Goal: Information Seeking & Learning: Learn about a topic

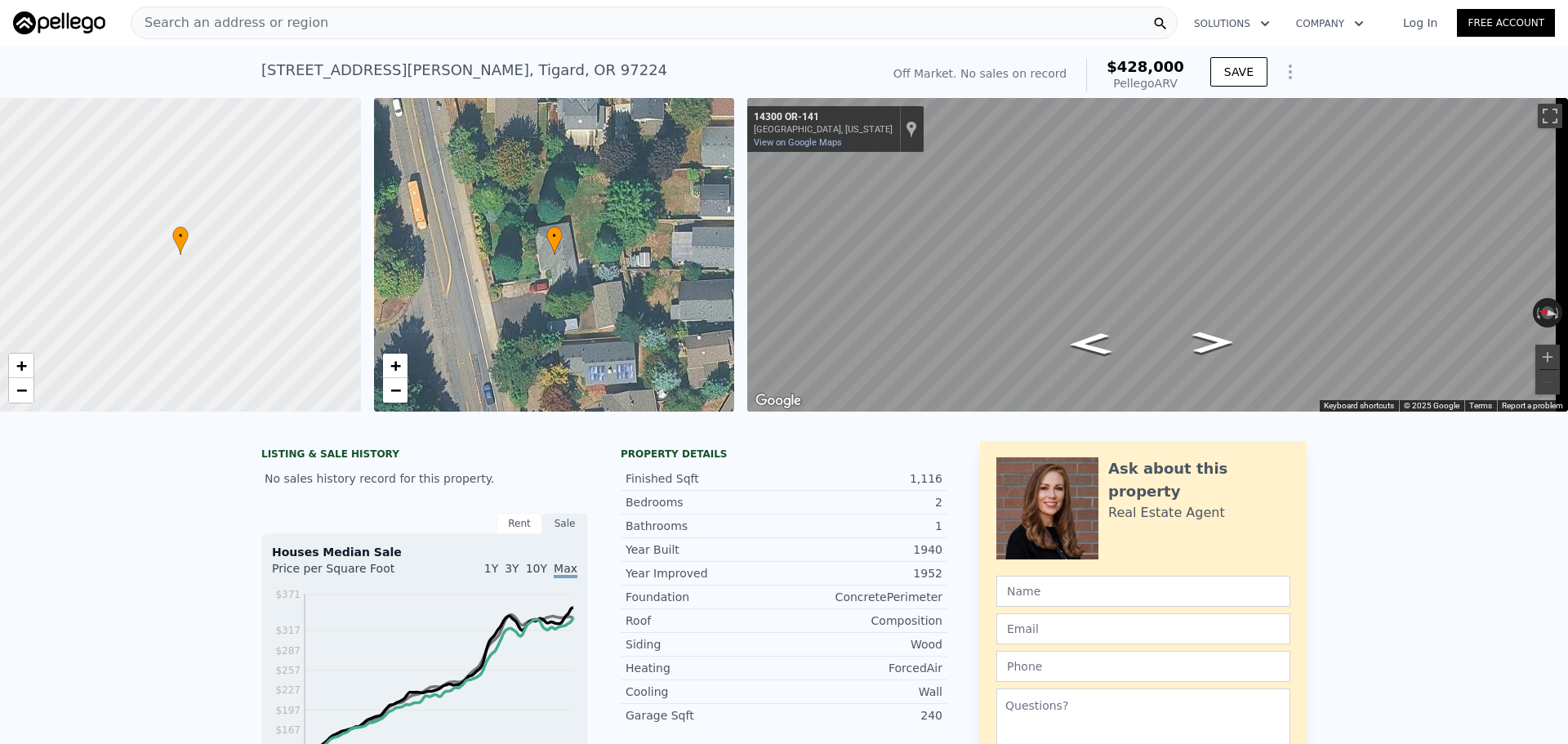
click at [870, 17] on div "Search an address or region" at bounding box center [653, 23] width 1047 height 33
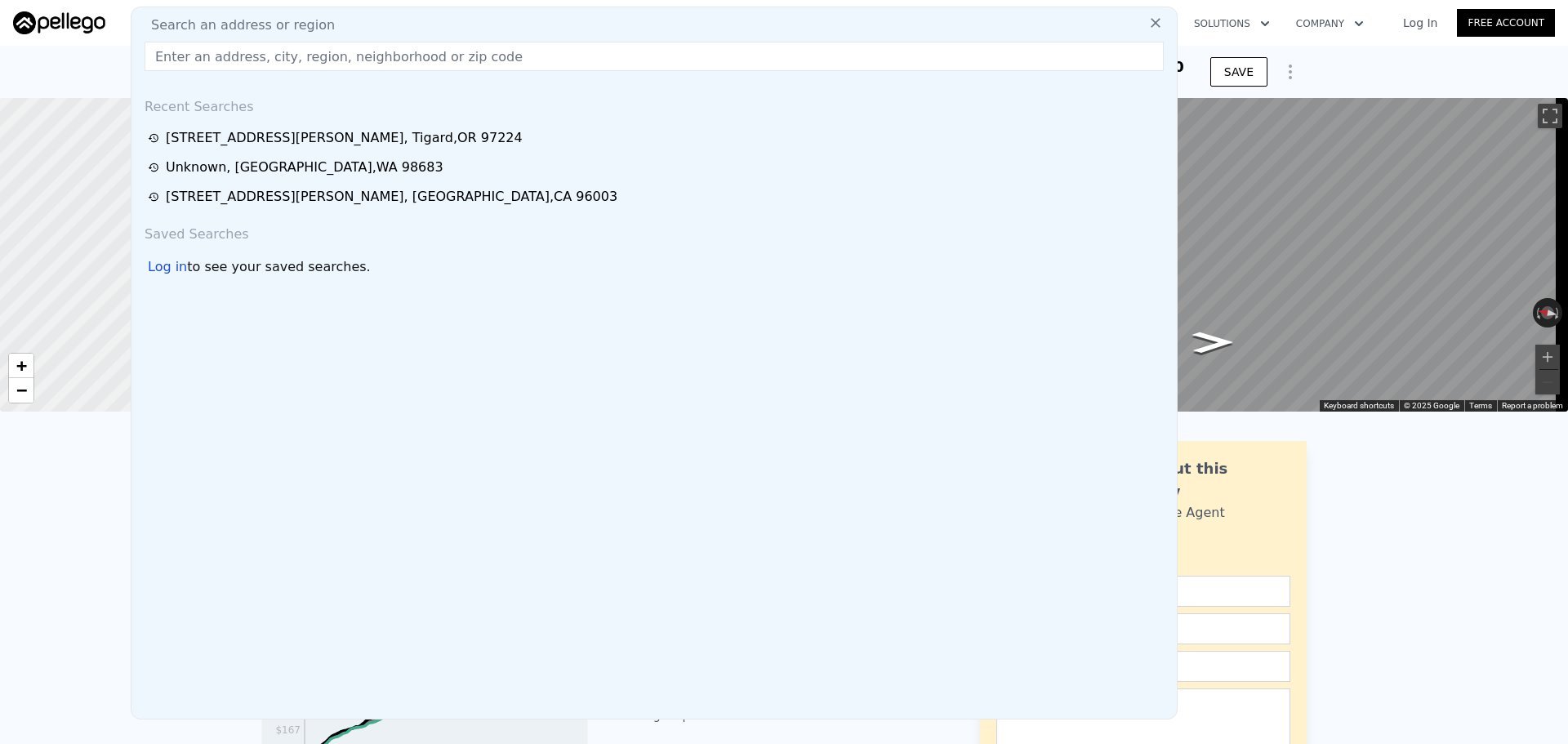
drag, startPoint x: 870, startPoint y: 17, endPoint x: 841, endPoint y: 55, distance: 47.8
paste input "[STREET_ADDRESS]"
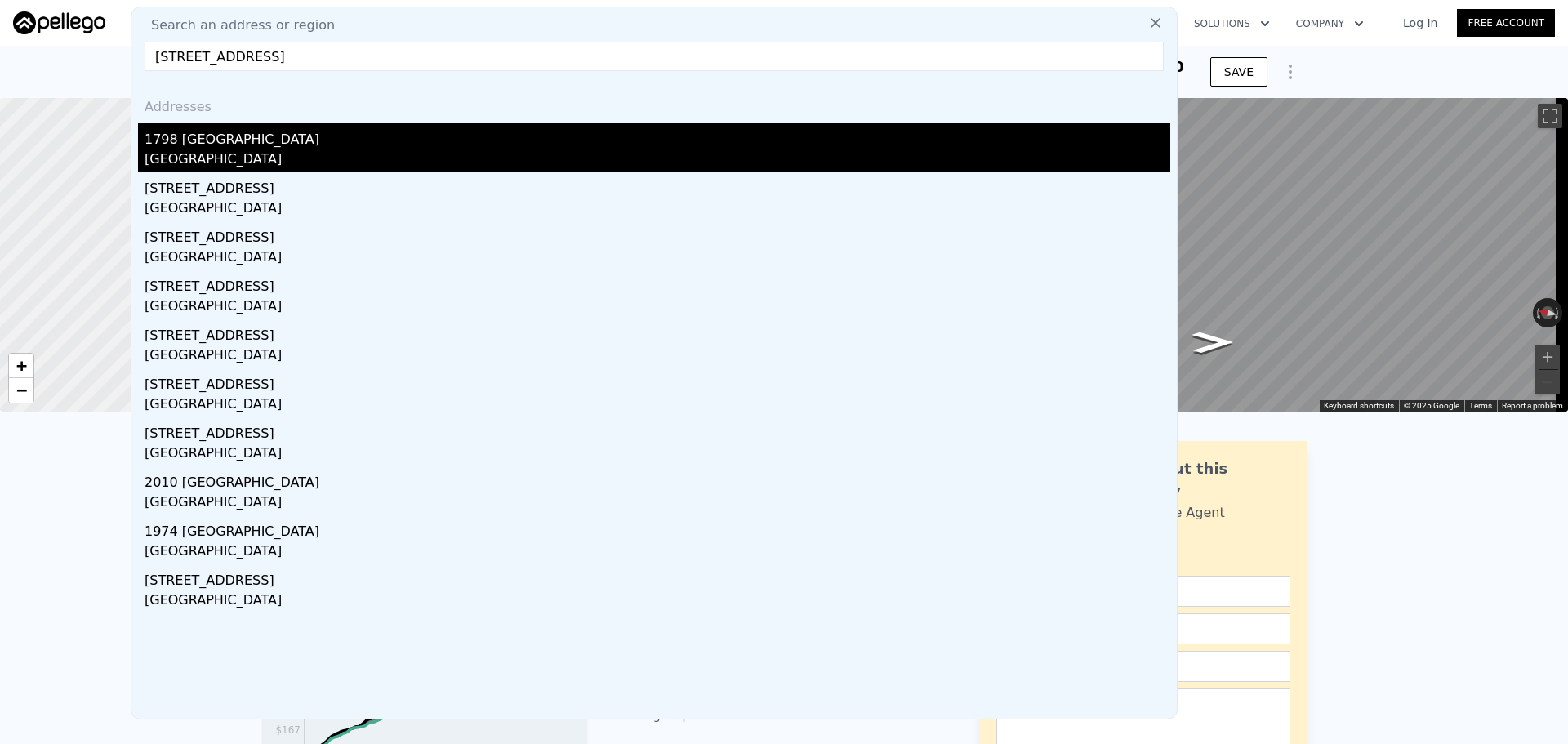
type input "[STREET_ADDRESS]"
click at [489, 141] on div "1798 [GEOGRAPHIC_DATA]" at bounding box center [658, 136] width 1026 height 26
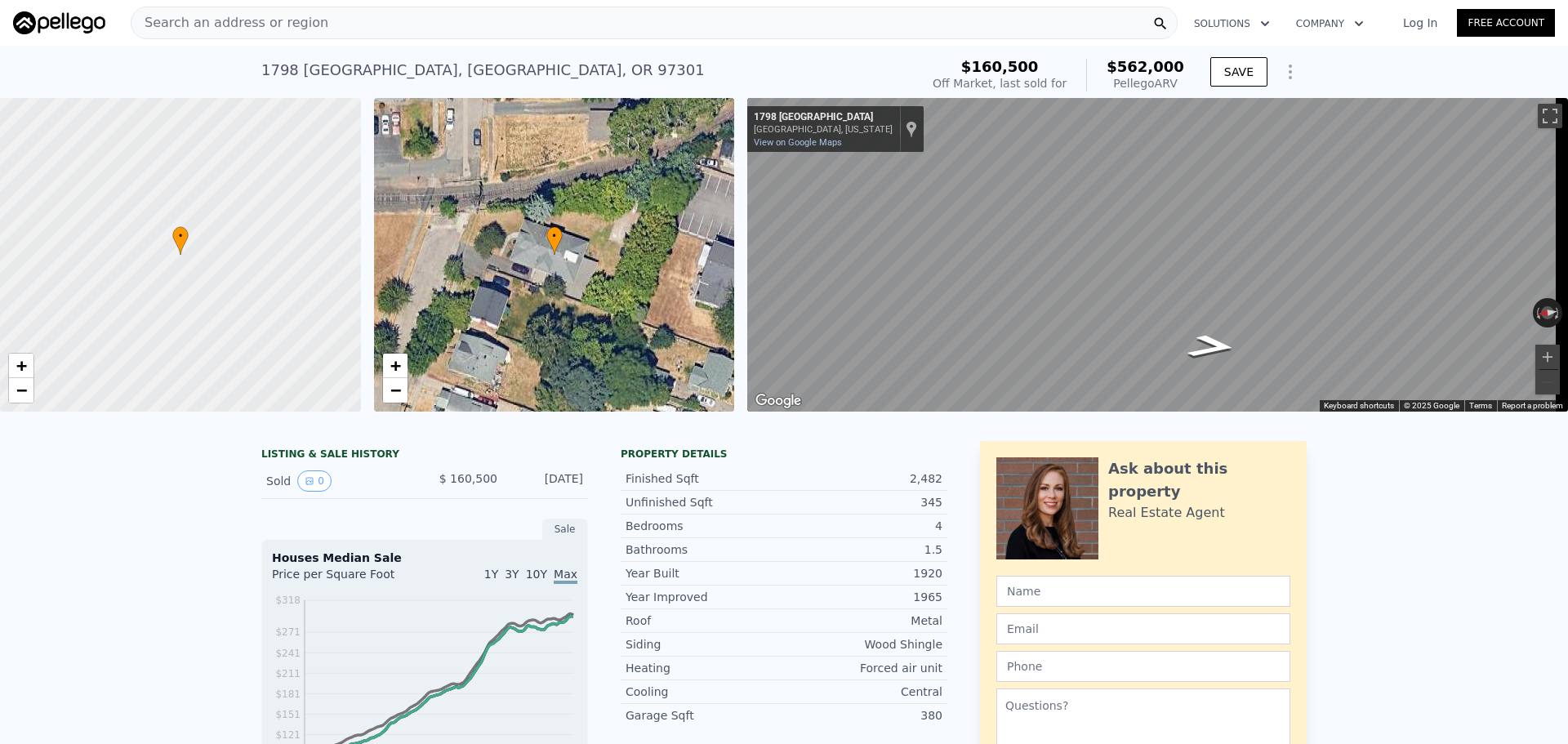
click at [366, 69] on div "[STREET_ADDRESS]" at bounding box center [483, 69] width 443 height 23
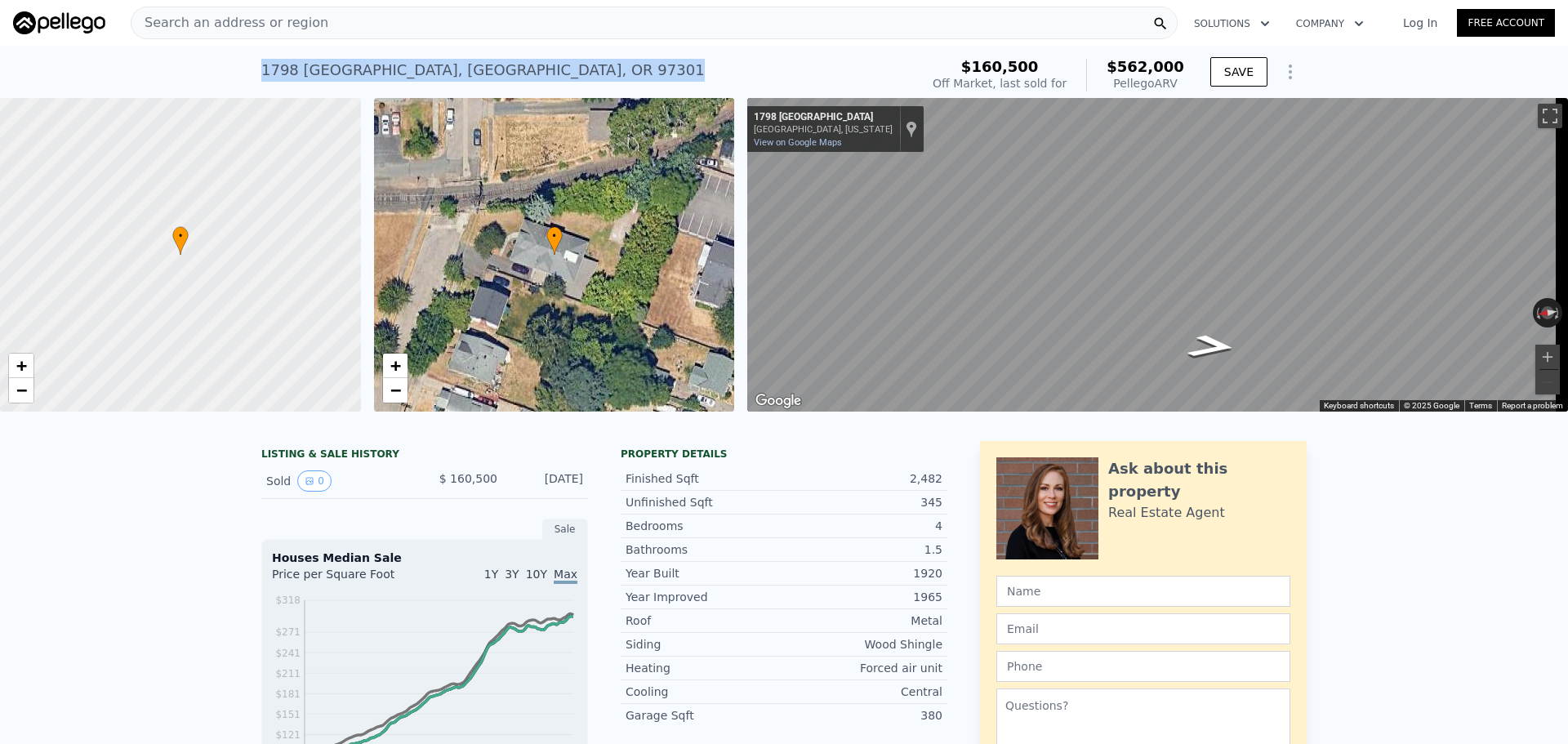
click at [366, 69] on div "[STREET_ADDRESS]" at bounding box center [483, 69] width 443 height 23
copy div "[STREET_ADDRESS] Sold [DATE] for $160,500 (~ARV $562k )"
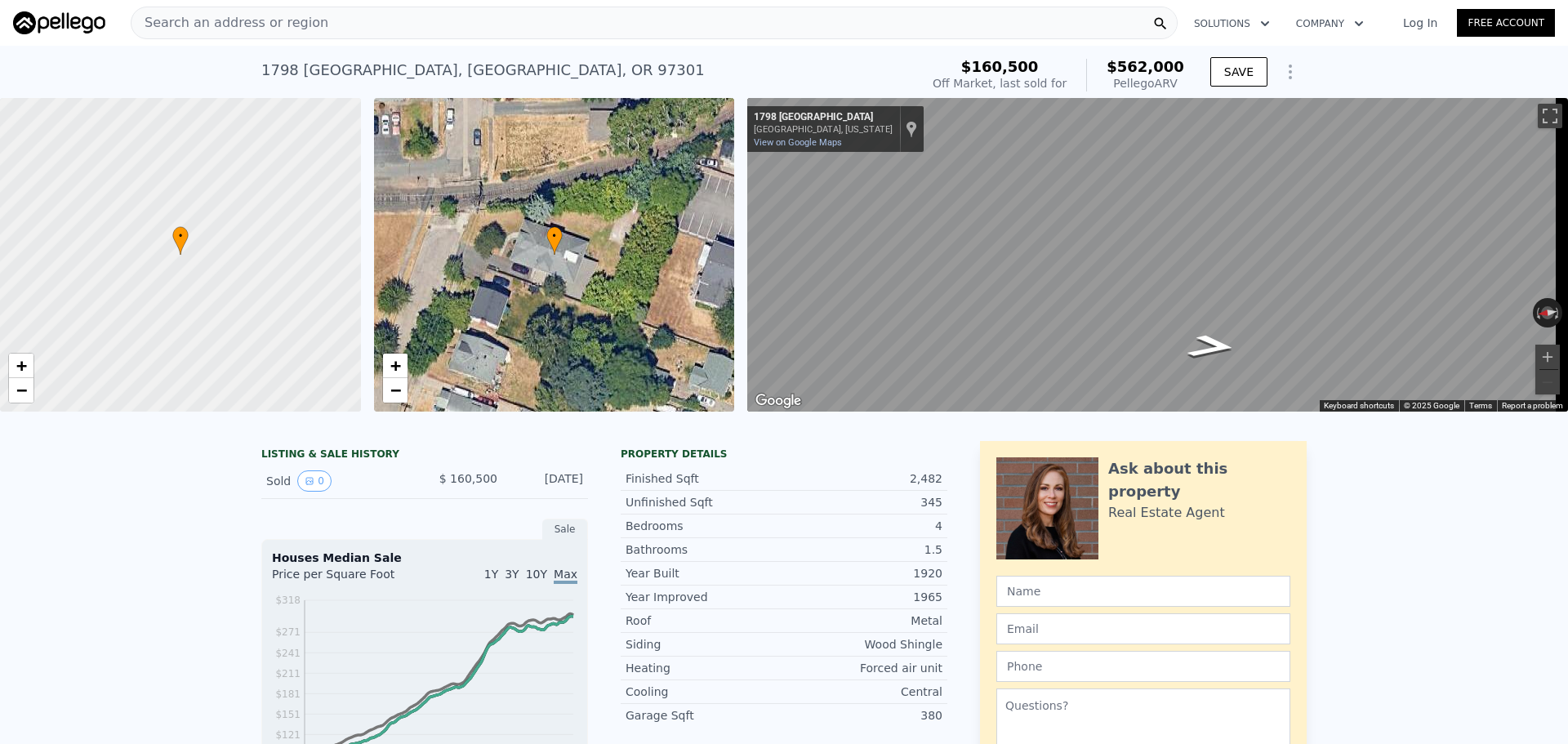
click at [330, 29] on div "Search an address or region" at bounding box center [653, 23] width 1047 height 33
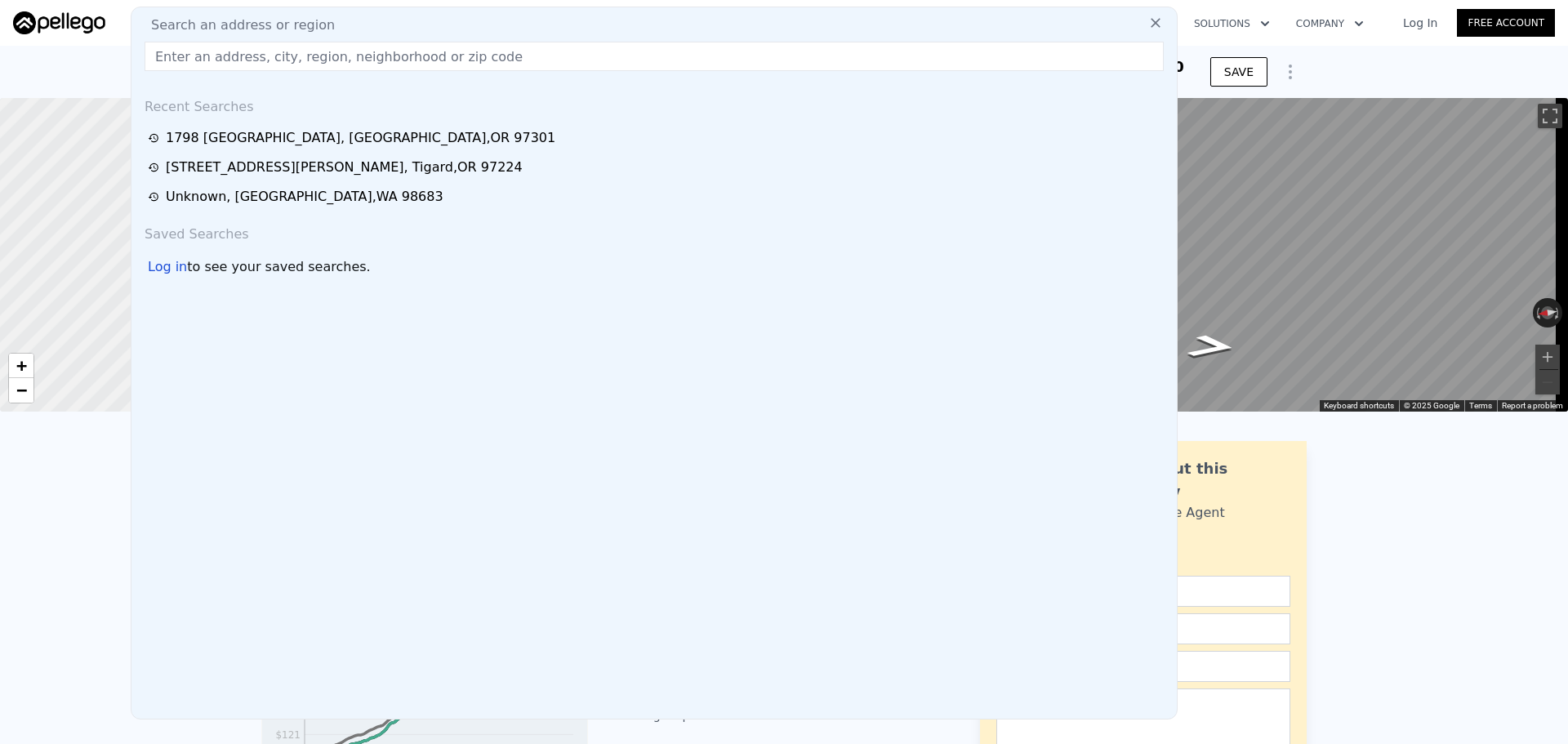
click at [337, 55] on input "text" at bounding box center [654, 56] width 1019 height 29
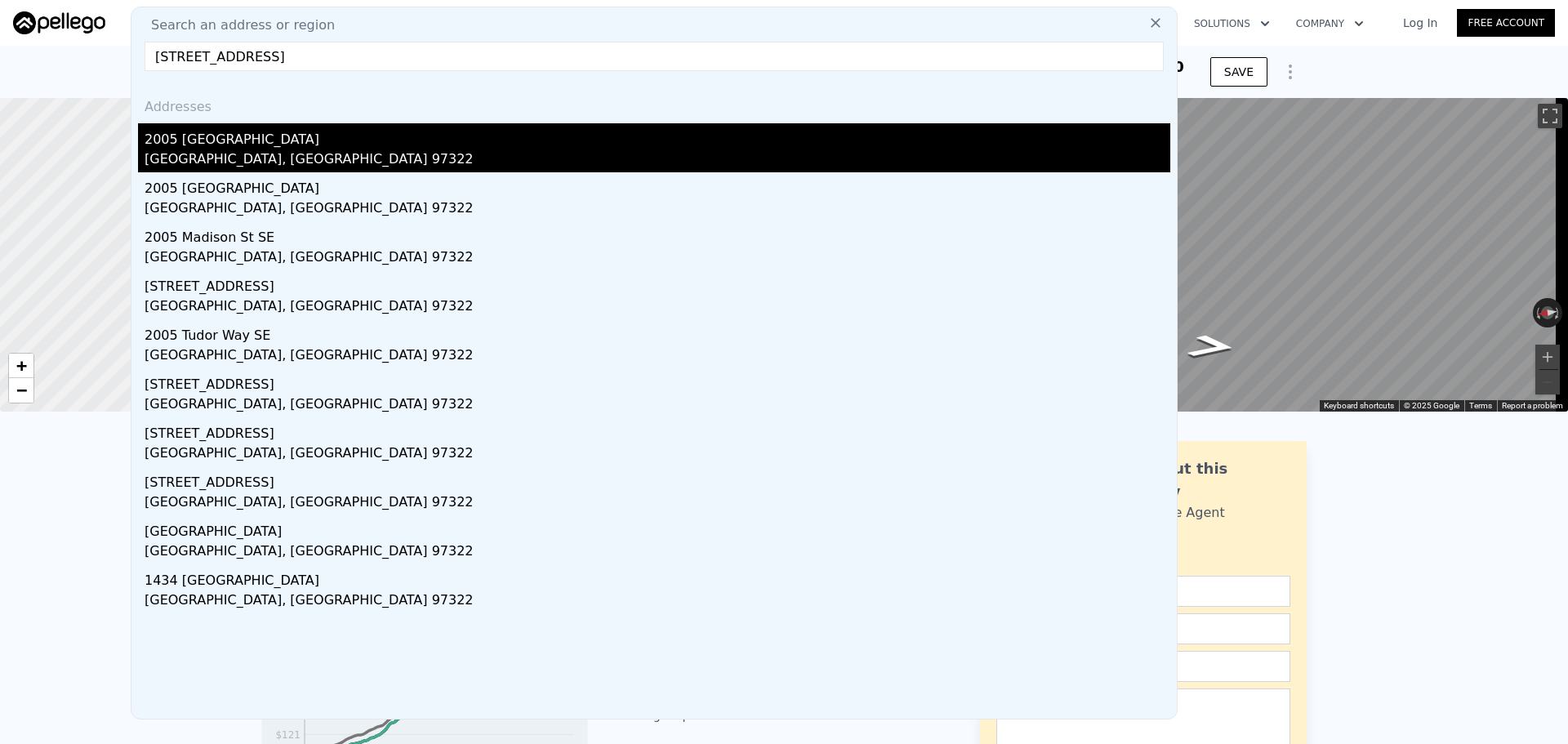
type input "[STREET_ADDRESS]"
click at [354, 149] on div "2005 [GEOGRAPHIC_DATA]" at bounding box center [658, 136] width 1026 height 26
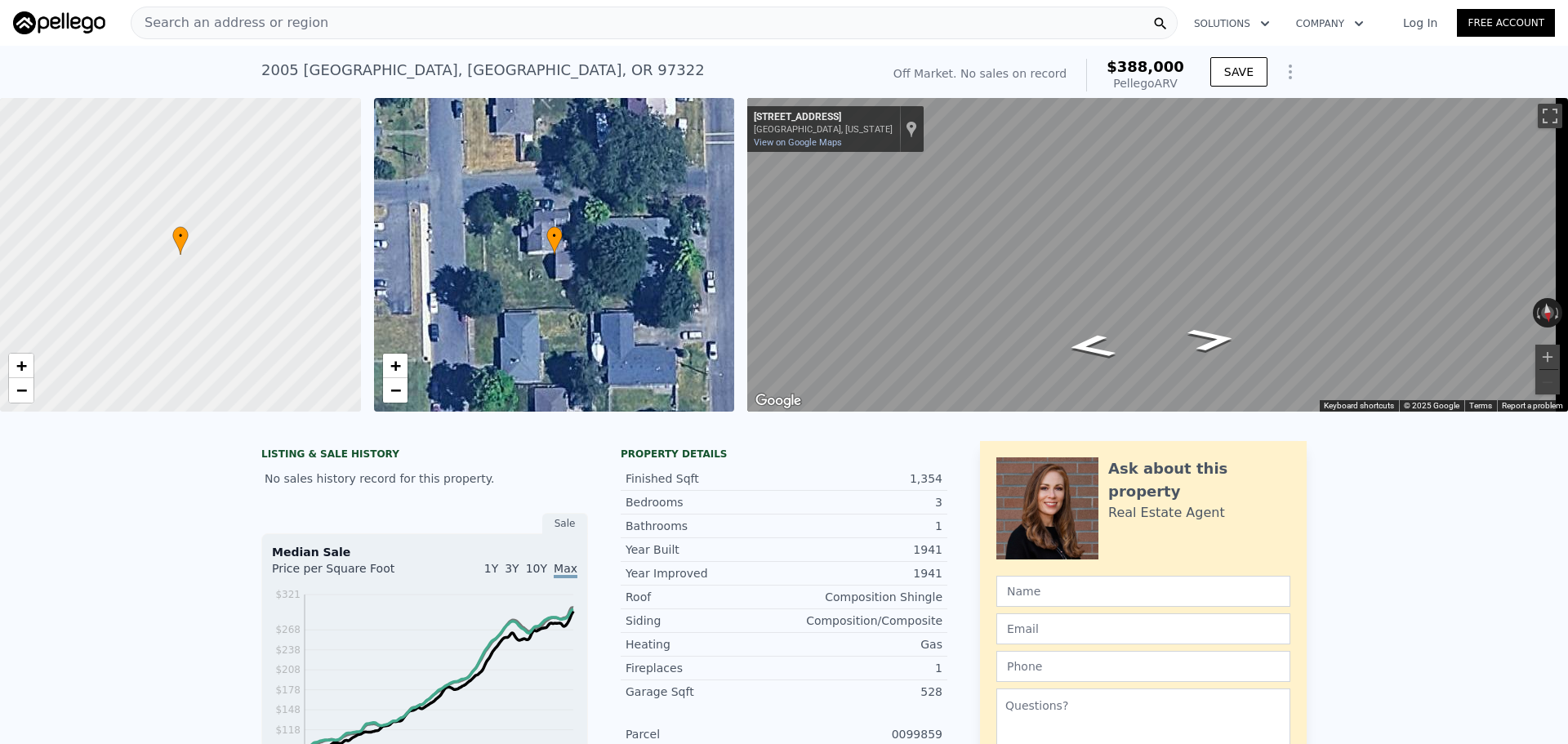
click at [247, 13] on div "Search an address or region" at bounding box center [229, 23] width 197 height 31
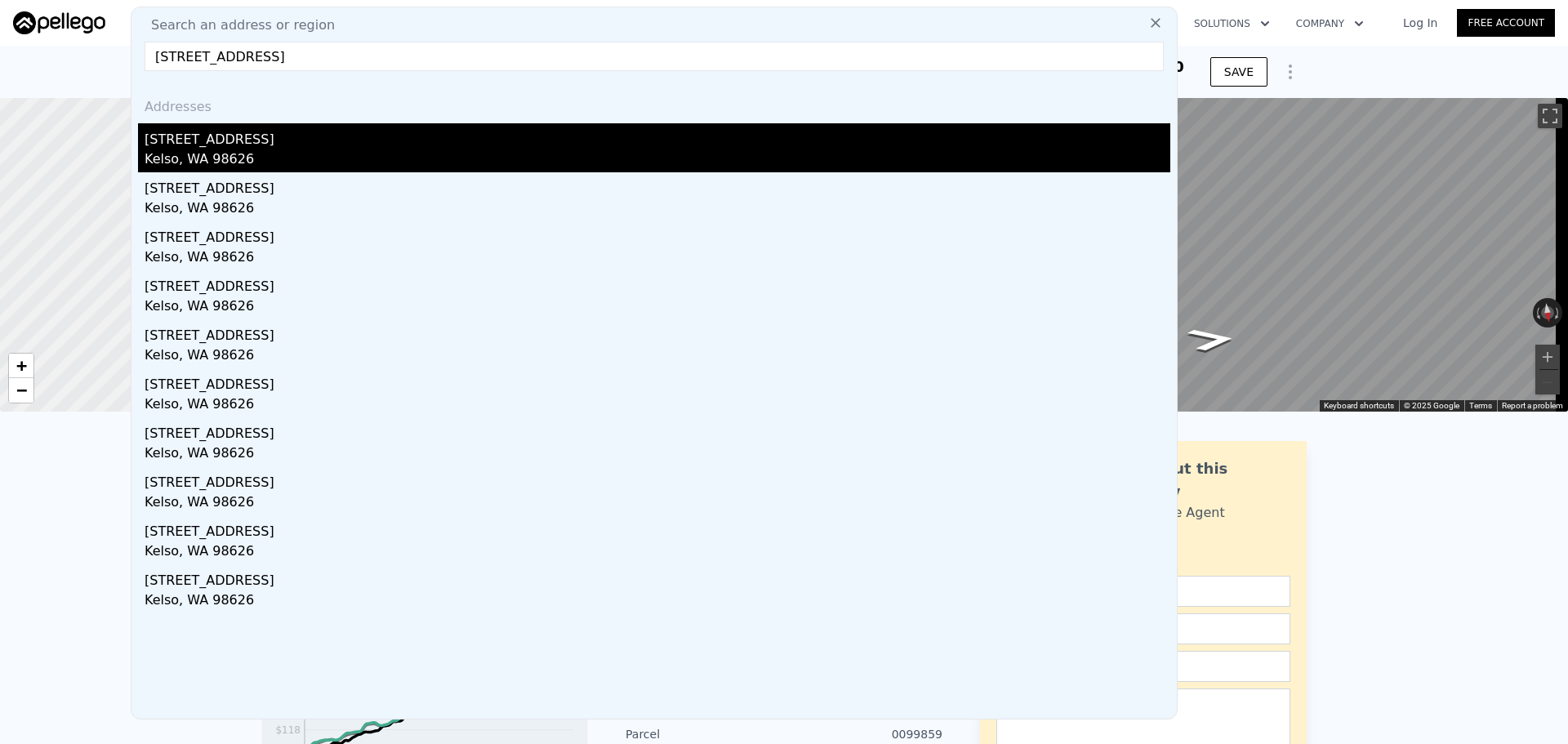
type input "[STREET_ADDRESS]"
click at [303, 135] on div "[STREET_ADDRESS]" at bounding box center [658, 136] width 1026 height 26
